Goal: Find specific page/section: Find specific page/section

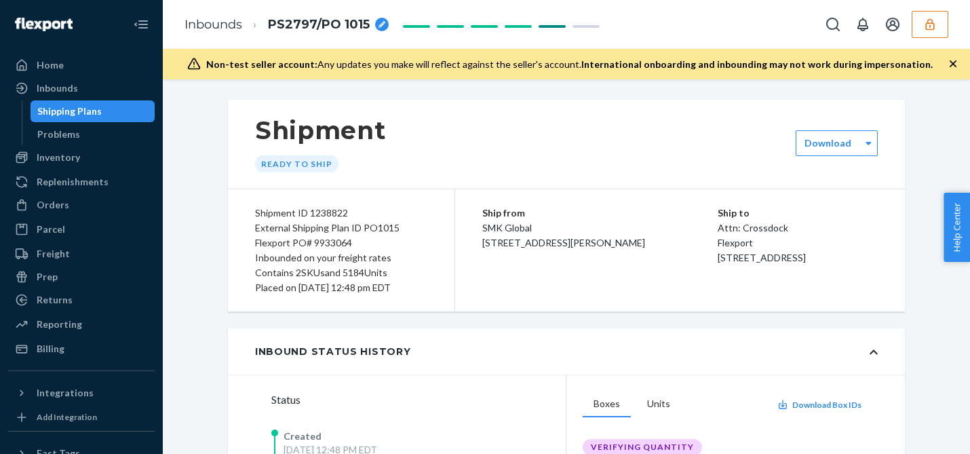
scroll to position [128, 0]
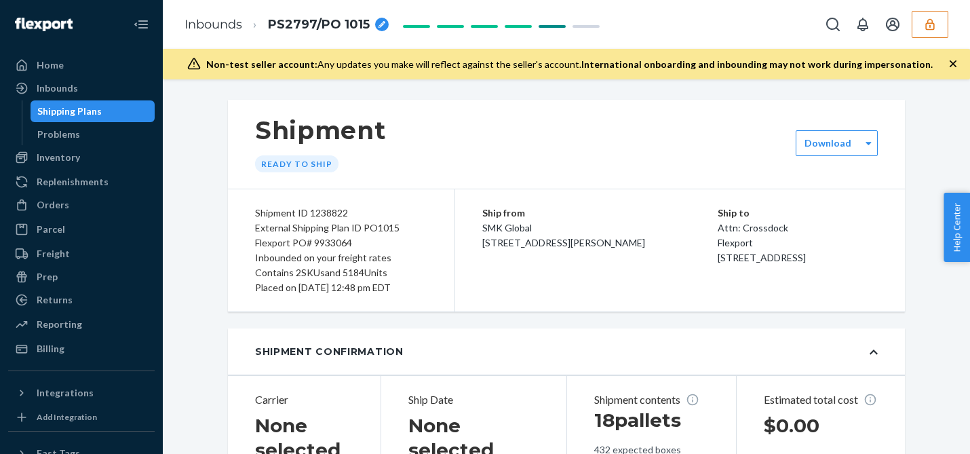
type input "BG1017468925"
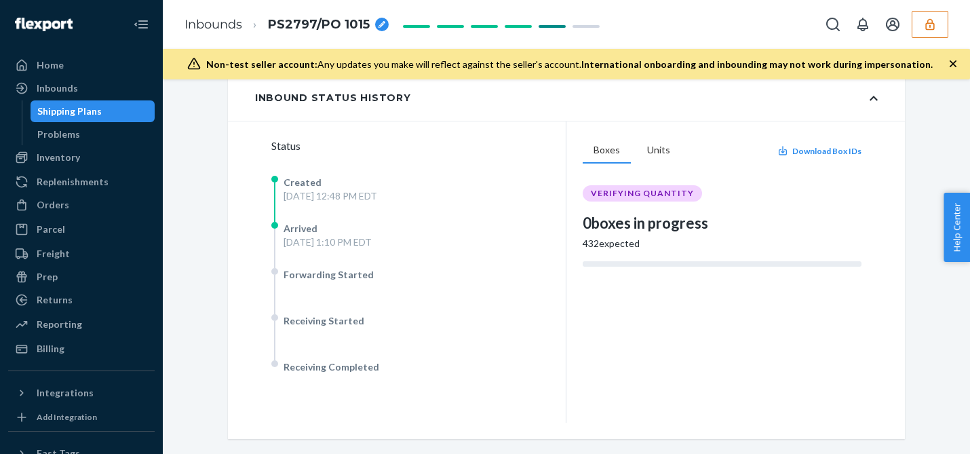
scroll to position [259, 0]
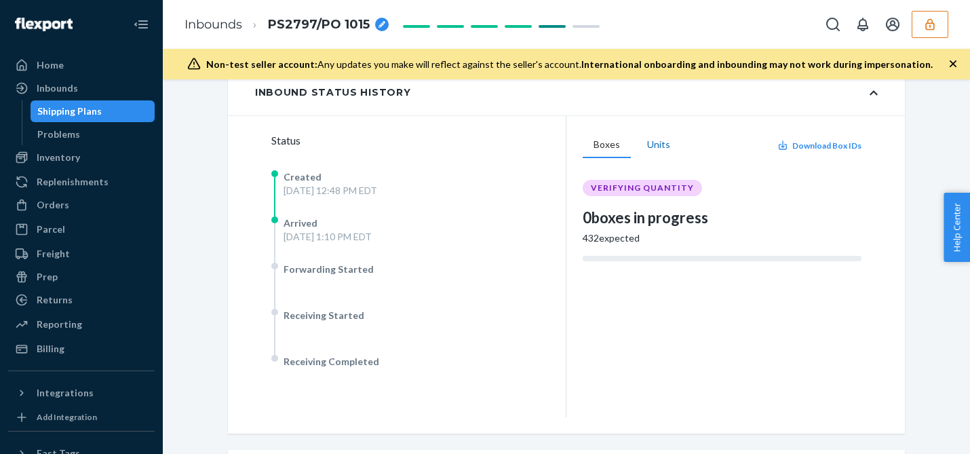
click at [662, 144] on button "Units" at bounding box center [658, 145] width 45 height 26
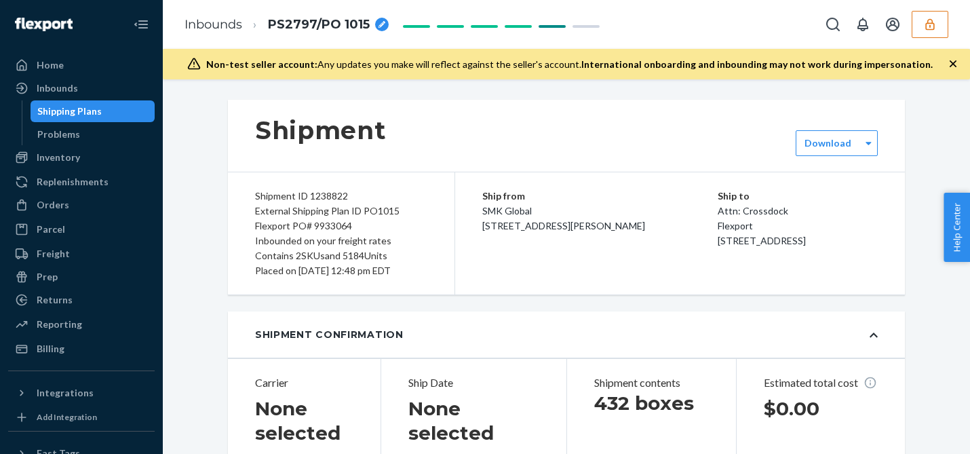
type input "BG1017468925"
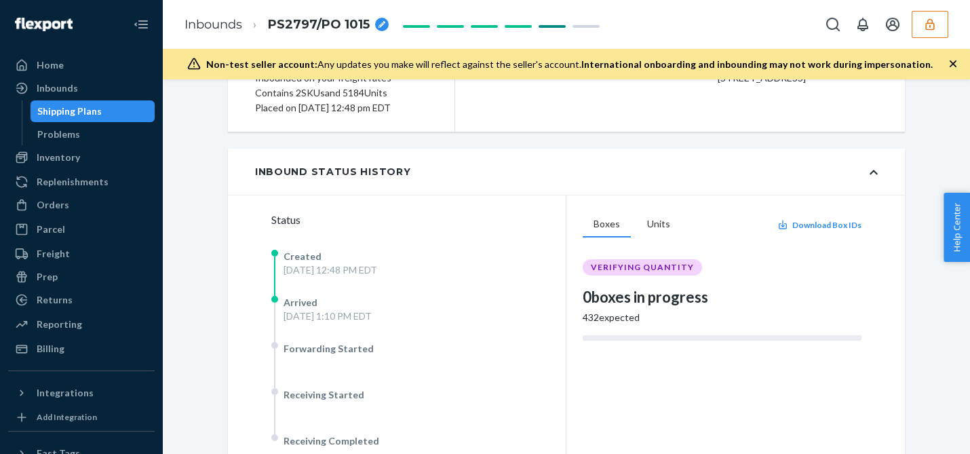
scroll to position [179, 0]
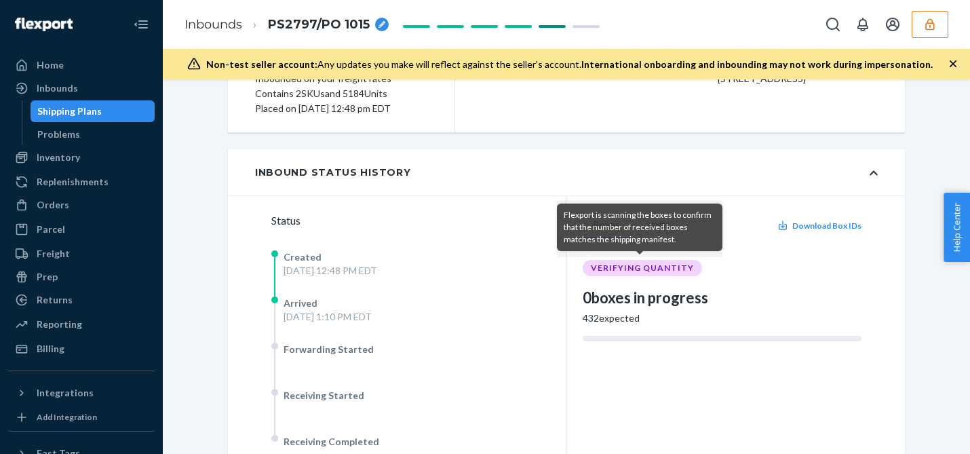
click at [653, 220] on div "Flexport is scanning the boxes to confirm that the number of received boxes mat…" at bounding box center [640, 227] width 152 height 37
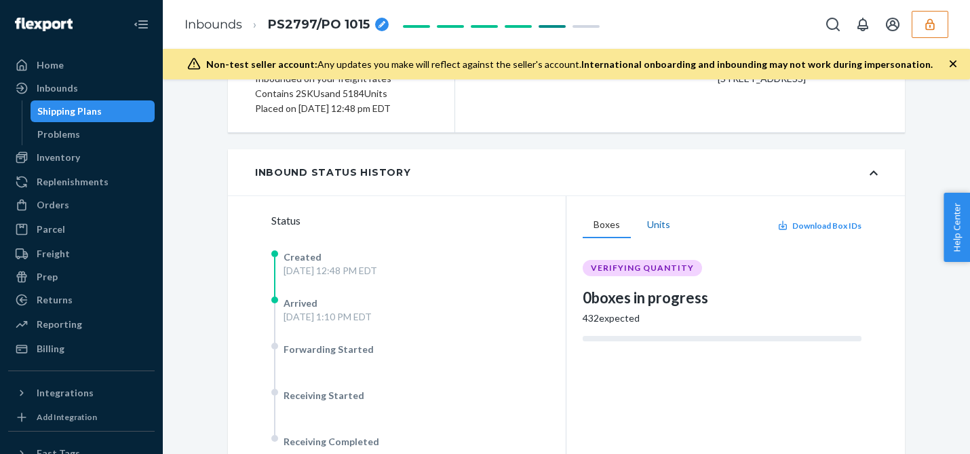
click at [663, 222] on button "Units" at bounding box center [658, 225] width 45 height 26
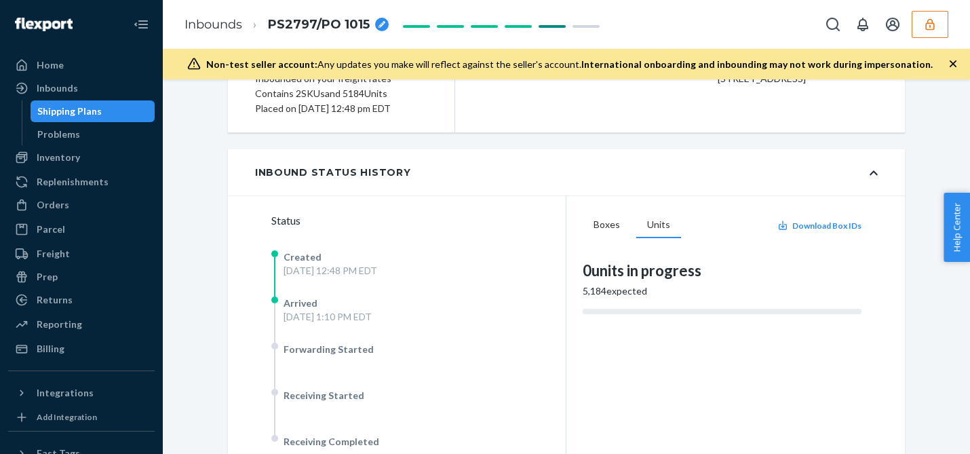
click at [939, 33] on button "button" at bounding box center [930, 24] width 37 height 27
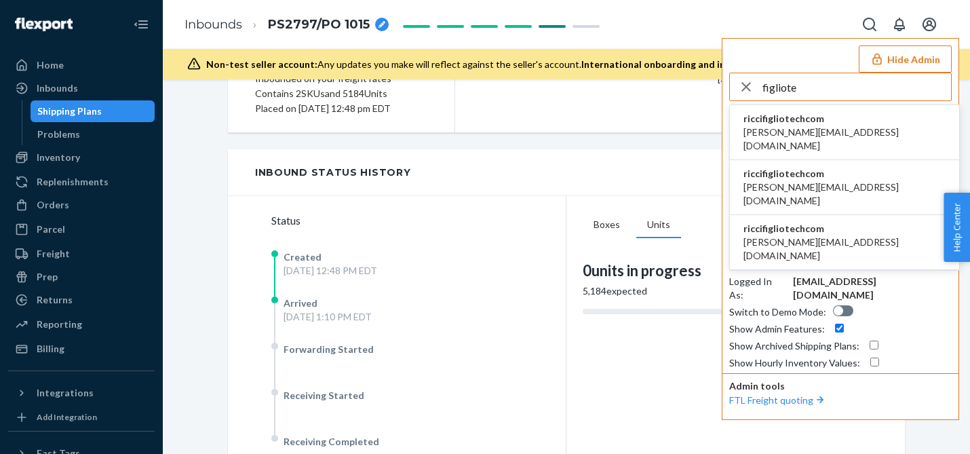
type input "figliote"
click at [849, 168] on li "riccifigliotechcom ricci@figliotech.com" at bounding box center [844, 187] width 229 height 55
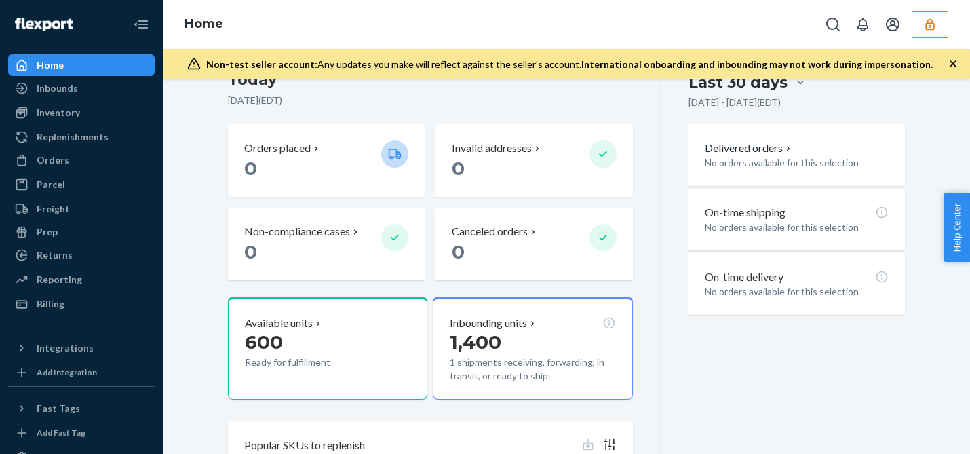
scroll to position [226, 0]
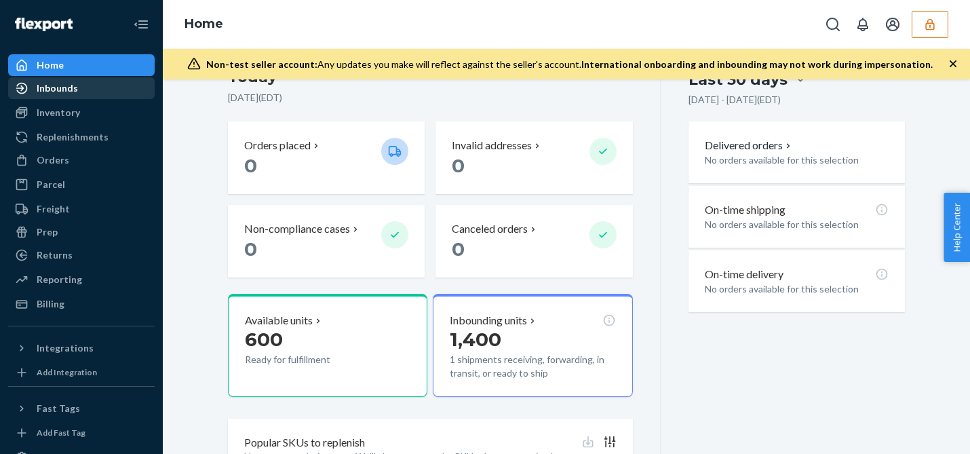
click at [87, 93] on div "Inbounds" at bounding box center [81, 88] width 144 height 19
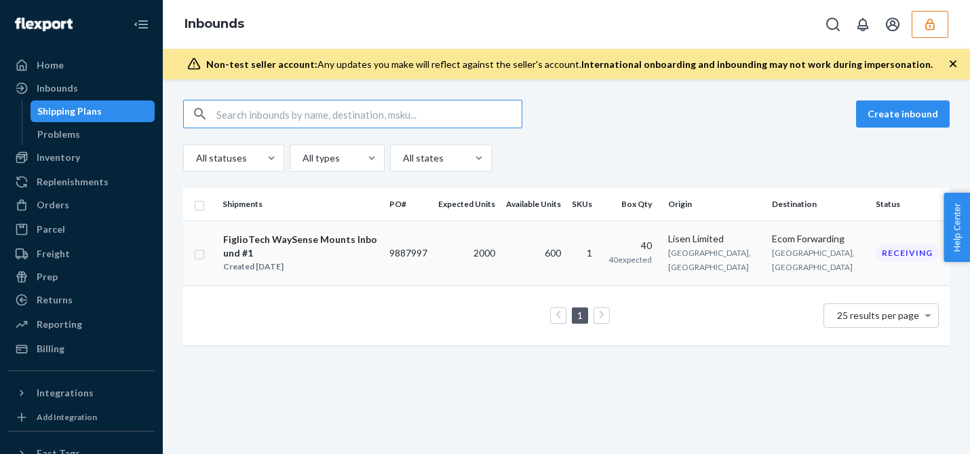
click at [499, 236] on td "2000" at bounding box center [467, 252] width 68 height 64
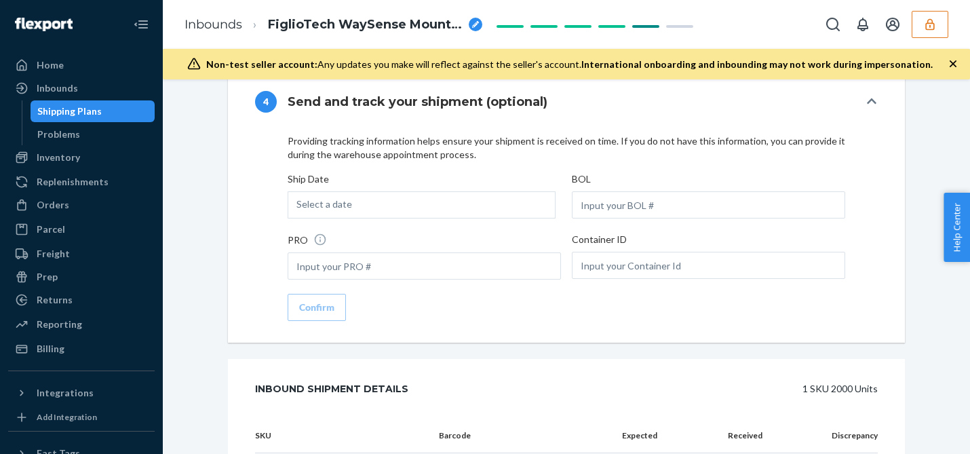
scroll to position [1945, 0]
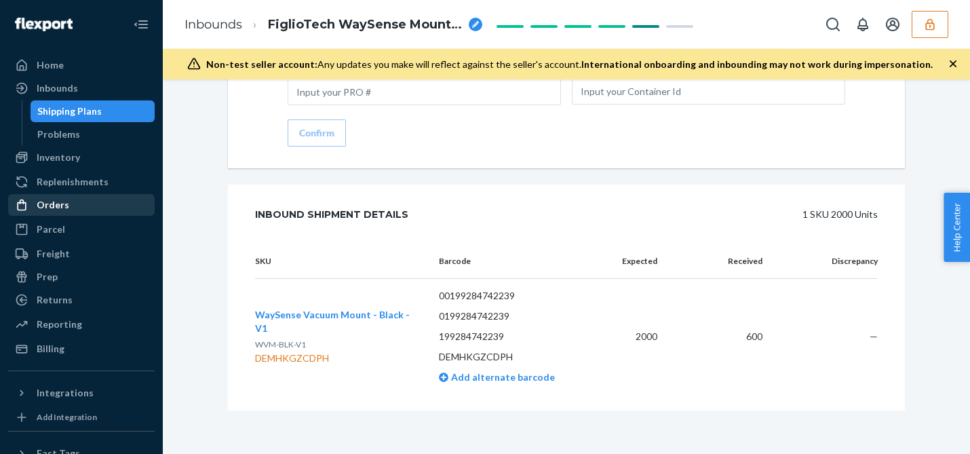
click at [74, 199] on div "Orders" at bounding box center [81, 204] width 144 height 19
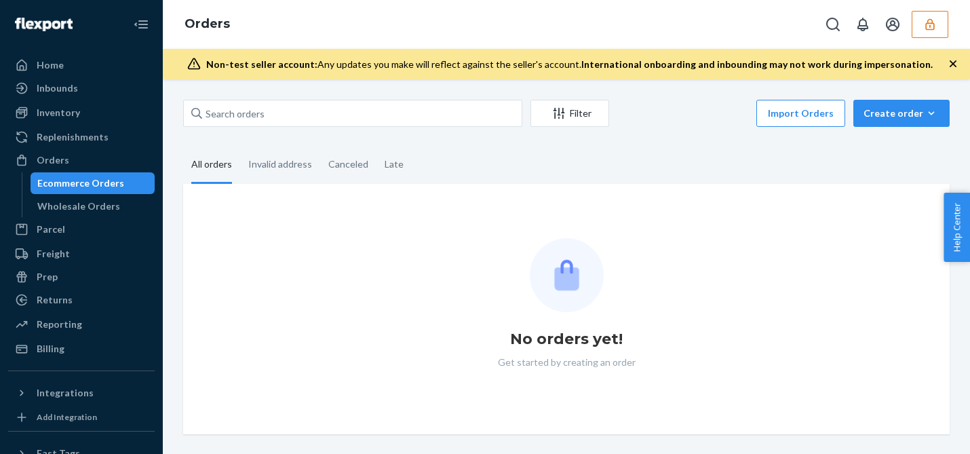
click at [180, 133] on div "Filter Import Orders Create order Ecommerce order Removal order All orders Inva…" at bounding box center [566, 267] width 787 height 334
click at [931, 25] on icon "button" at bounding box center [930, 25] width 14 height 14
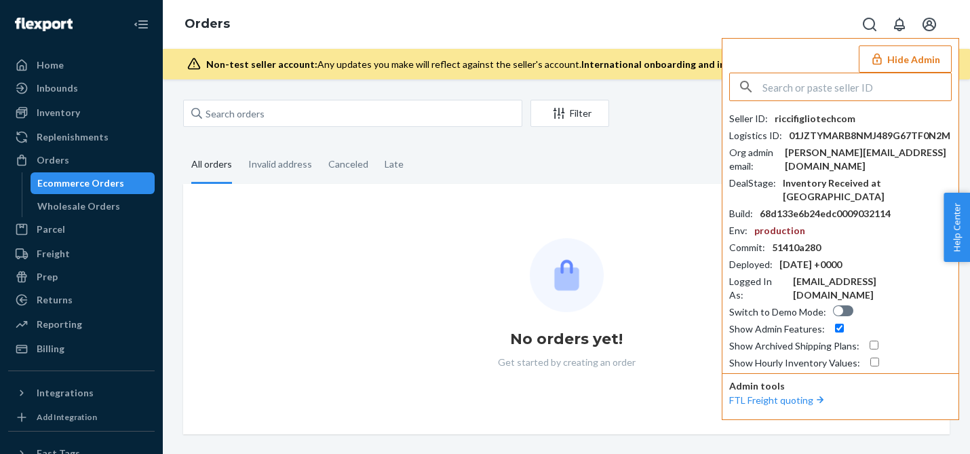
click at [906, 54] on button "Hide Admin" at bounding box center [905, 58] width 93 height 27
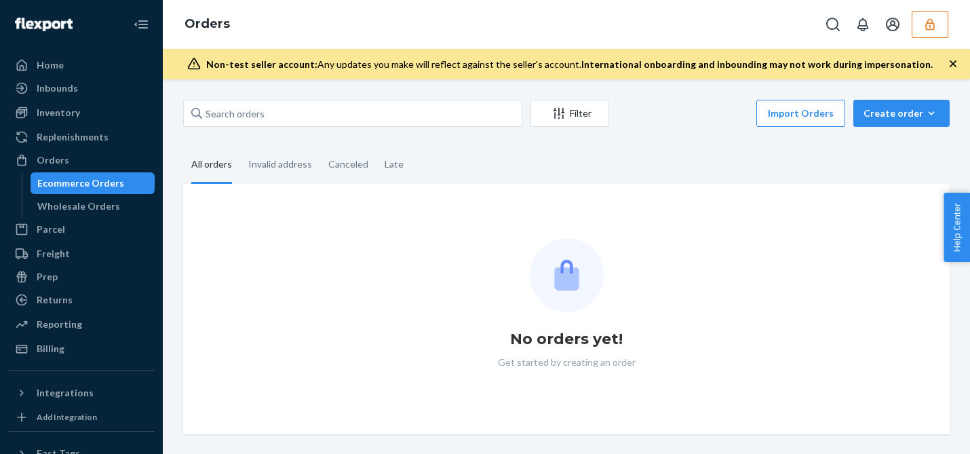
click at [938, 29] on button "button" at bounding box center [930, 24] width 37 height 27
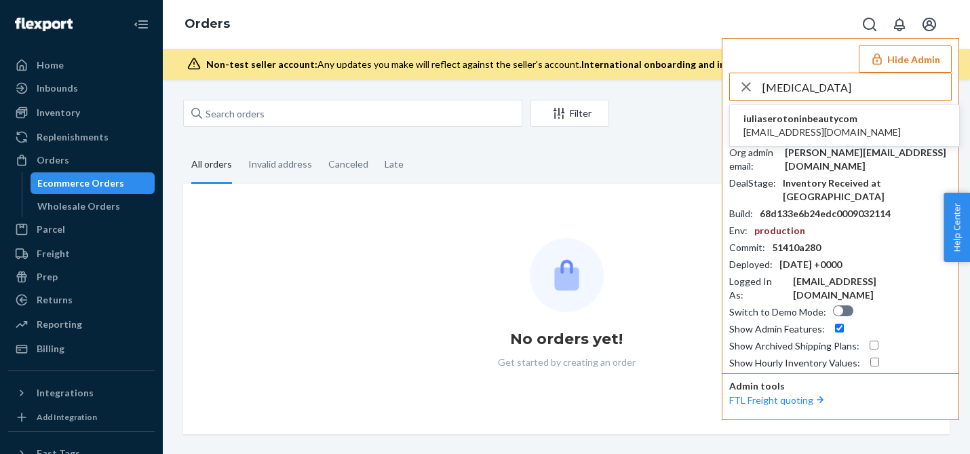
type input "[MEDICAL_DATA]"
click at [824, 126] on span "[EMAIL_ADDRESS][DOMAIN_NAME]" at bounding box center [821, 132] width 157 height 14
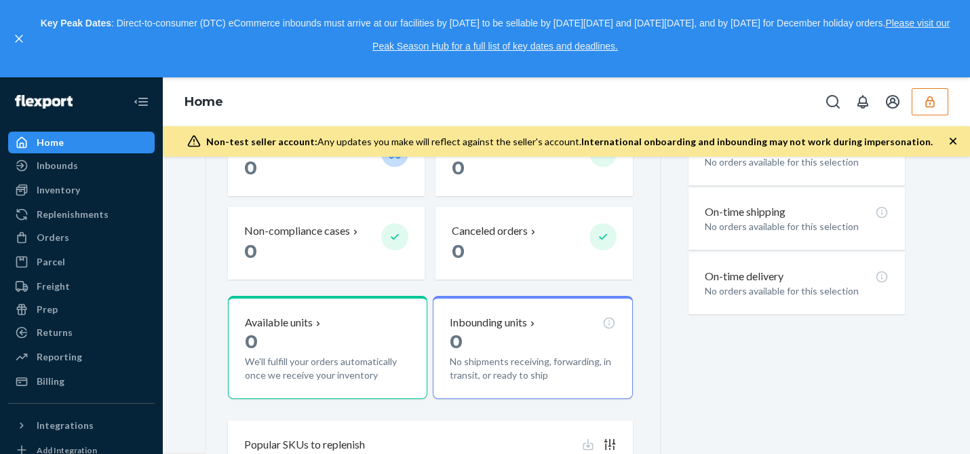
scroll to position [309, 0]
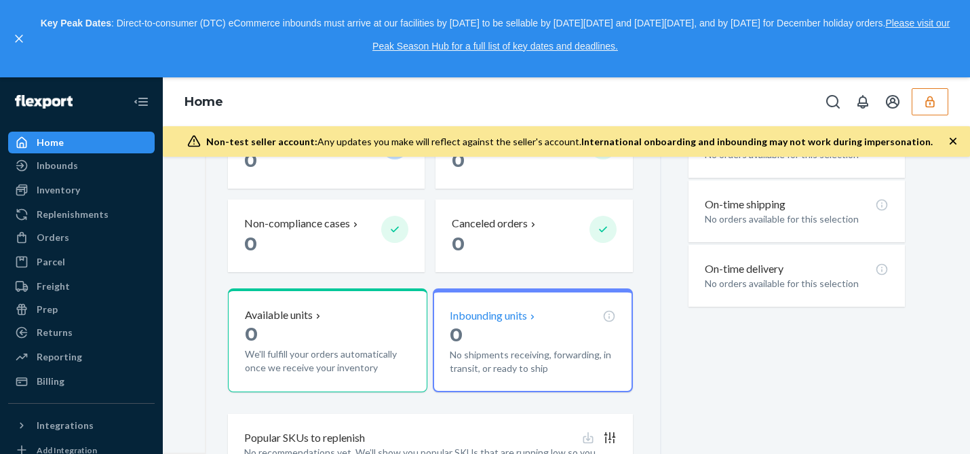
click at [494, 318] on p "Inbounding units" at bounding box center [488, 316] width 77 height 16
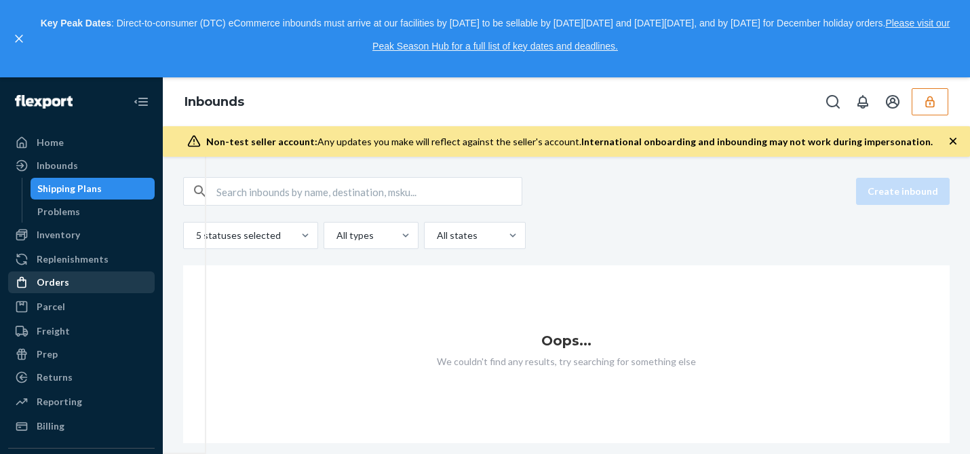
click at [77, 284] on div "Orders" at bounding box center [81, 282] width 144 height 19
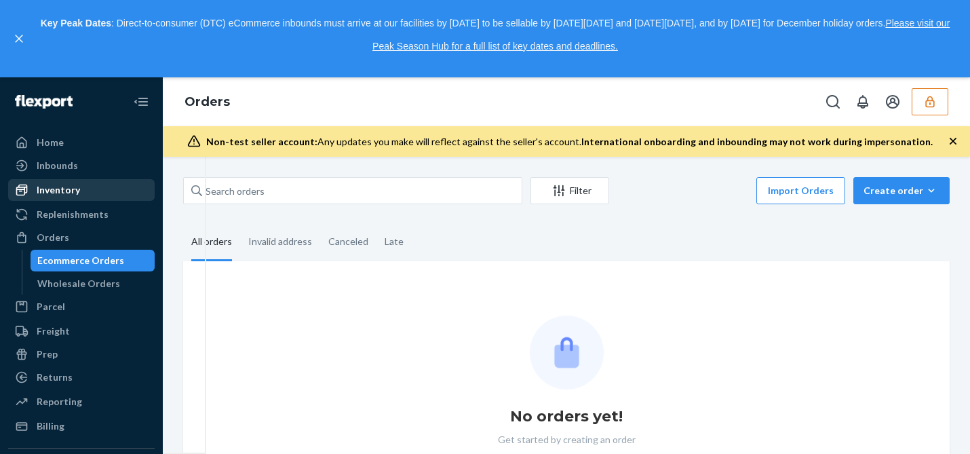
click at [90, 197] on div "Inventory" at bounding box center [81, 189] width 144 height 19
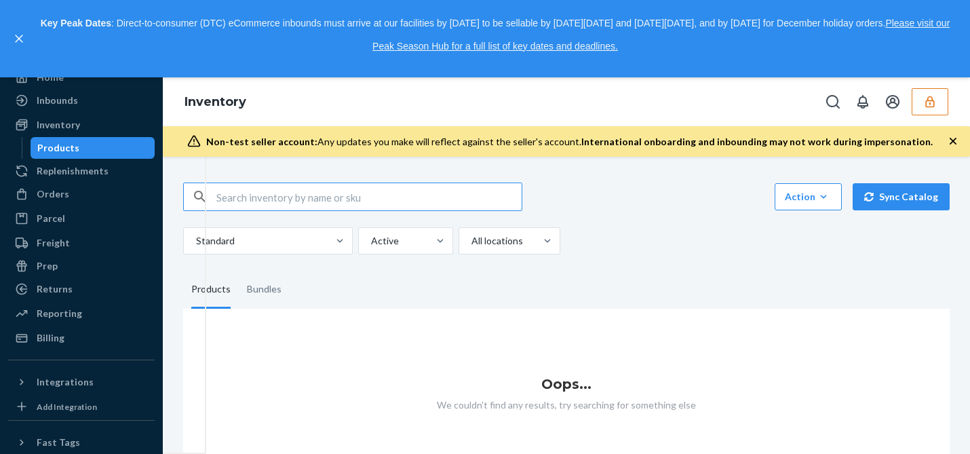
scroll to position [90, 0]
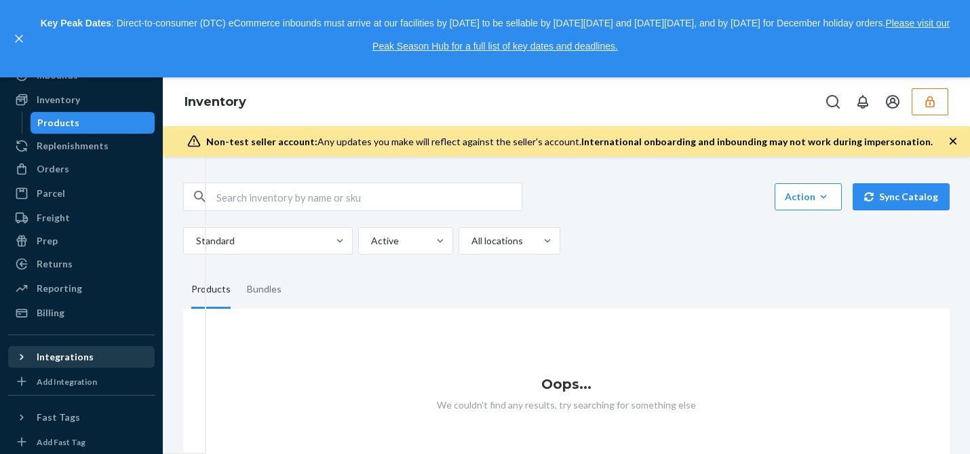
click at [20, 357] on icon at bounding box center [22, 357] width 14 height 14
click at [20, 357] on icon at bounding box center [22, 356] width 6 height 3
click at [932, 102] on icon "button" at bounding box center [930, 102] width 14 height 14
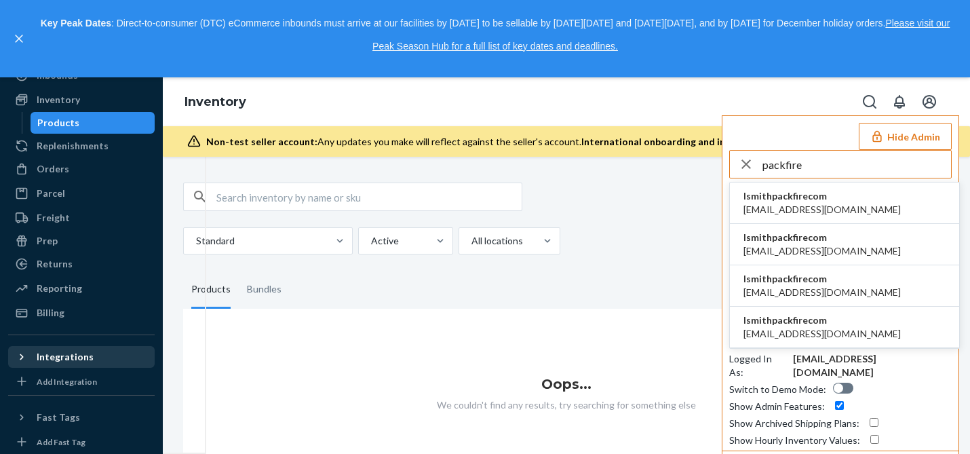
type input "packfire"
click at [800, 326] on span "lsmithpackfirecom" at bounding box center [821, 320] width 157 height 14
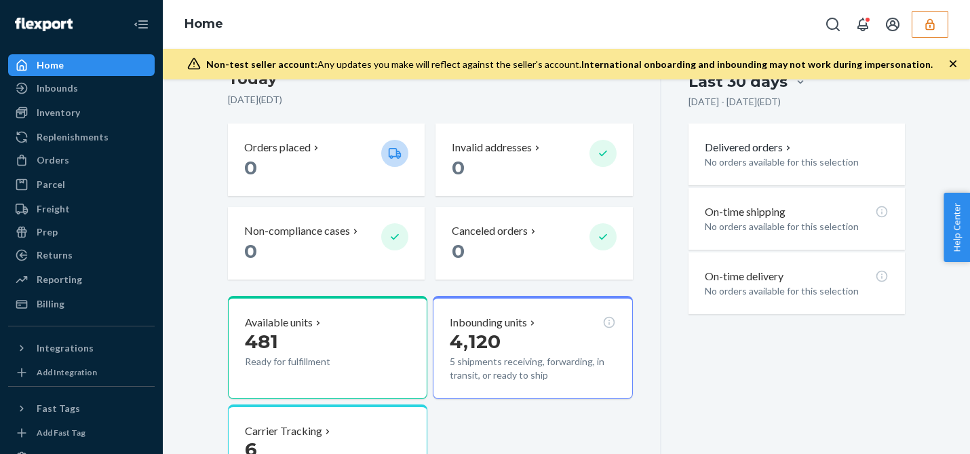
scroll to position [306, 0]
